Goal: Information Seeking & Learning: Learn about a topic

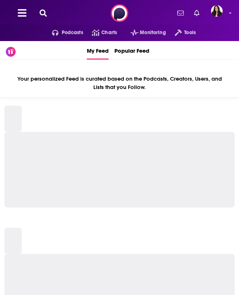
click at [41, 11] on icon at bounding box center [43, 12] width 7 height 7
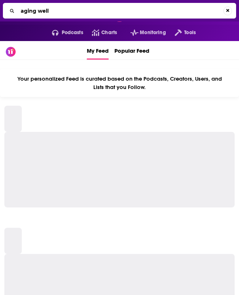
type input "aging well"
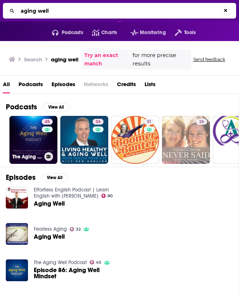
click at [26, 131] on link "45 The Aging Well Podcast" at bounding box center [33, 140] width 48 height 48
